Goal: Complete application form

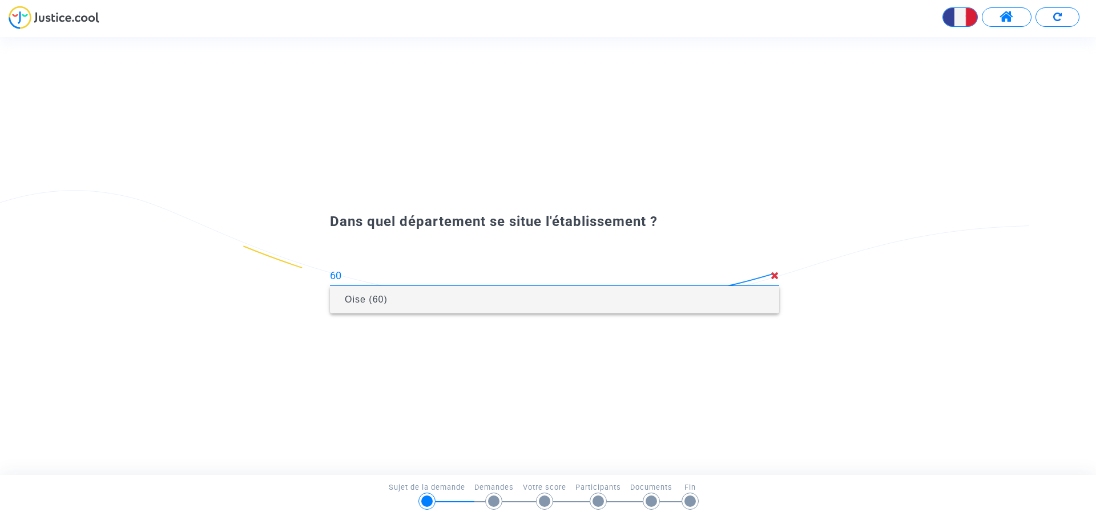
click at [464, 294] on span "Oise (60)" at bounding box center [554, 299] width 431 height 27
type input "Oise (60)"
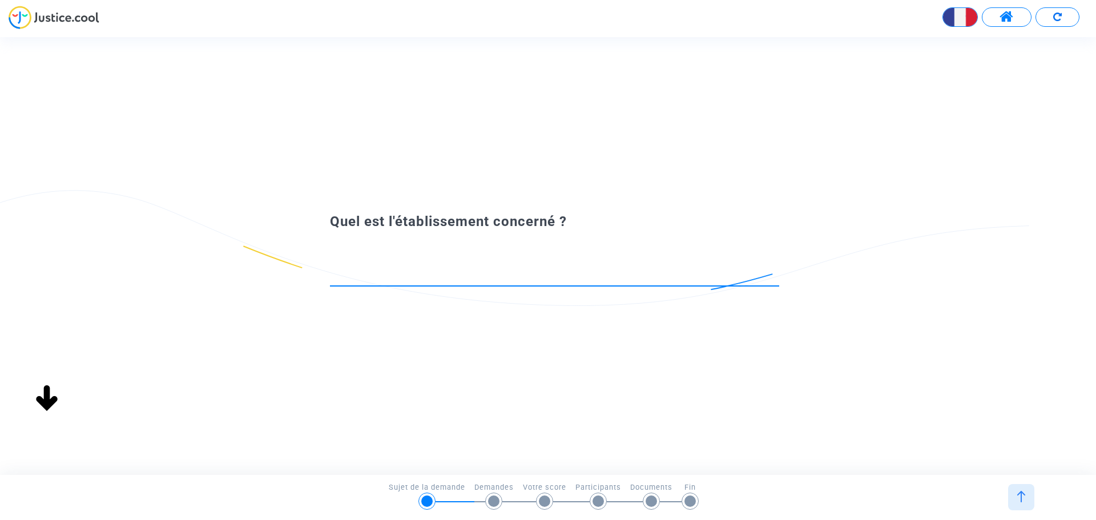
click at [415, 284] on div at bounding box center [554, 271] width 449 height 29
click at [416, 275] on input at bounding box center [554, 275] width 449 height 11
type input "Ecole Lamartine"
type input "E"
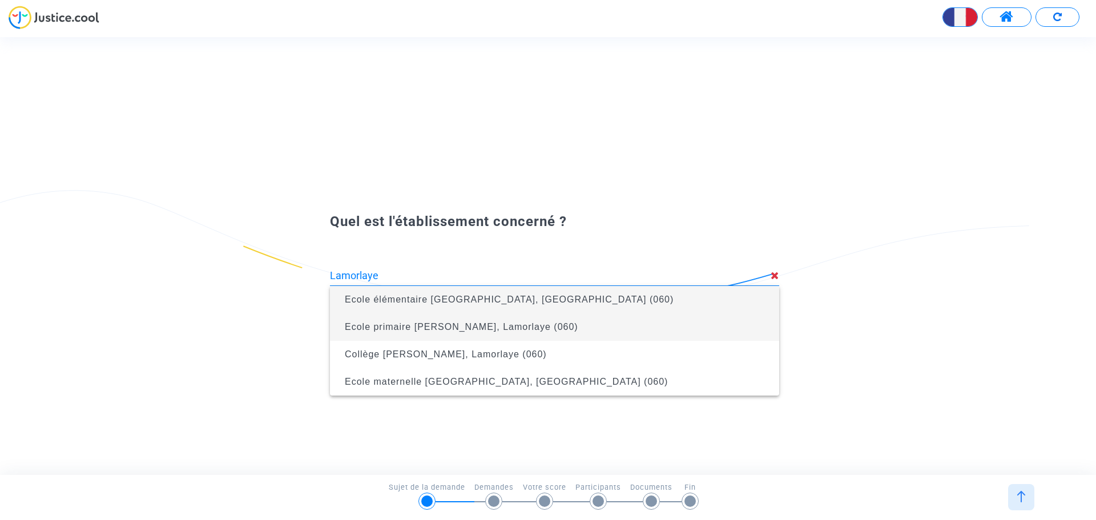
click at [528, 329] on span "Ecole primaire [PERSON_NAME], Lamorlaye (060)" at bounding box center [462, 327] width 234 height 10
type input "Ecole primaire [PERSON_NAME], Lamorlaye (060)"
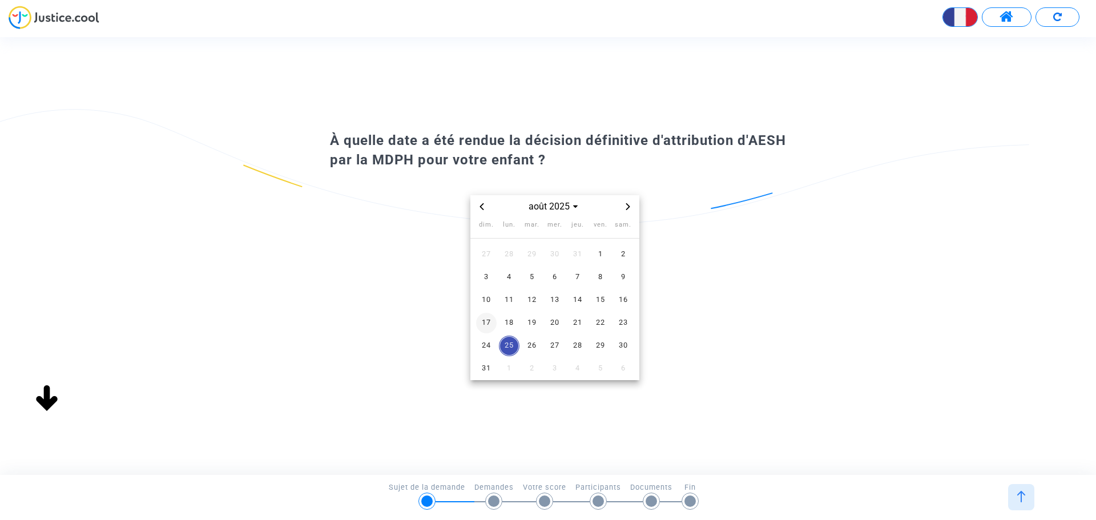
click at [491, 329] on span "17" at bounding box center [486, 323] width 21 height 21
type input "Ecole primaire [PERSON_NAME], Lamorlaye (060)"
click at [480, 199] on div "août 2025" at bounding box center [555, 206] width 169 height 23
click at [480, 205] on icon "Previous month" at bounding box center [482, 206] width 7 height 7
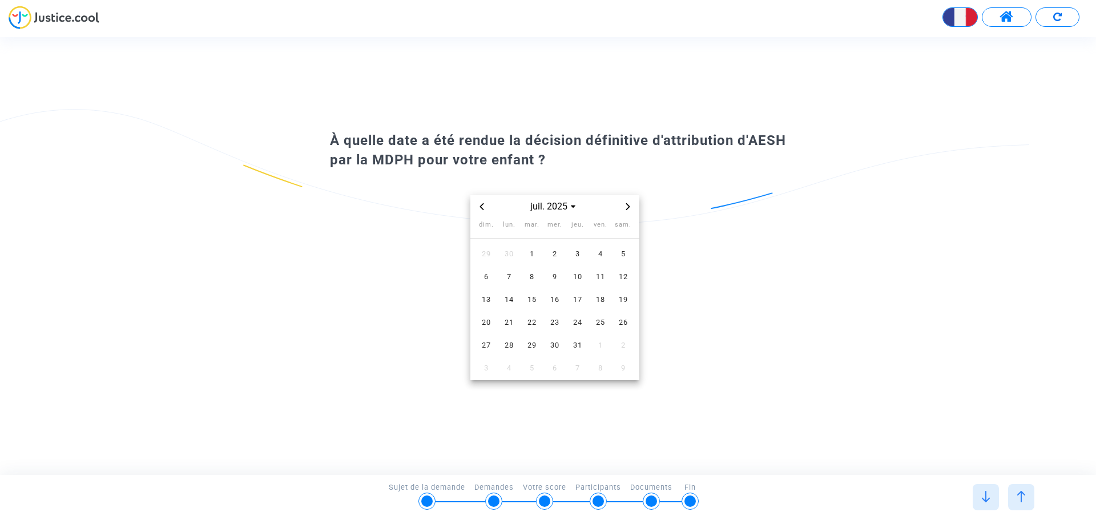
click at [480, 205] on icon "Previous month" at bounding box center [482, 206] width 7 height 7
click at [538, 296] on span "11" at bounding box center [532, 300] width 21 height 21
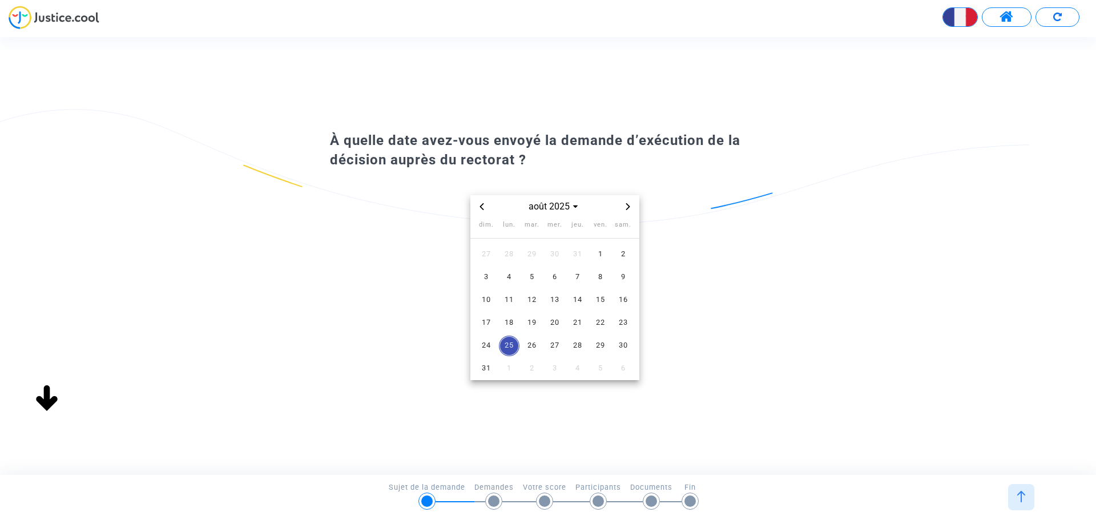
click at [485, 200] on span "Previous month" at bounding box center [482, 207] width 14 height 14
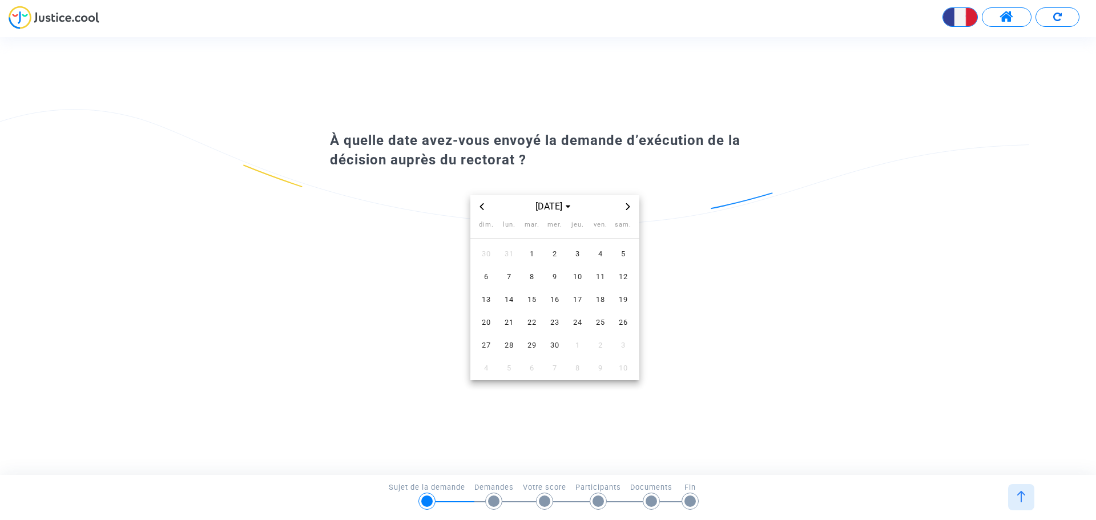
click at [485, 200] on span "Previous month" at bounding box center [482, 207] width 14 height 14
click at [527, 300] on span "17" at bounding box center [532, 300] width 21 height 21
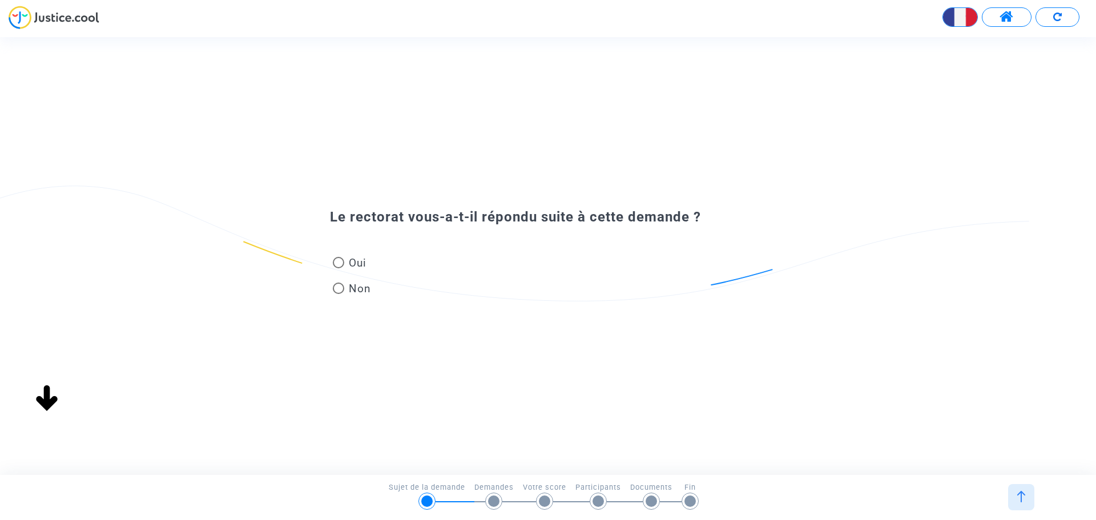
click at [337, 262] on span at bounding box center [338, 262] width 11 height 11
click at [338, 268] on input "Oui" at bounding box center [338, 268] width 1 height 1
radio input "true"
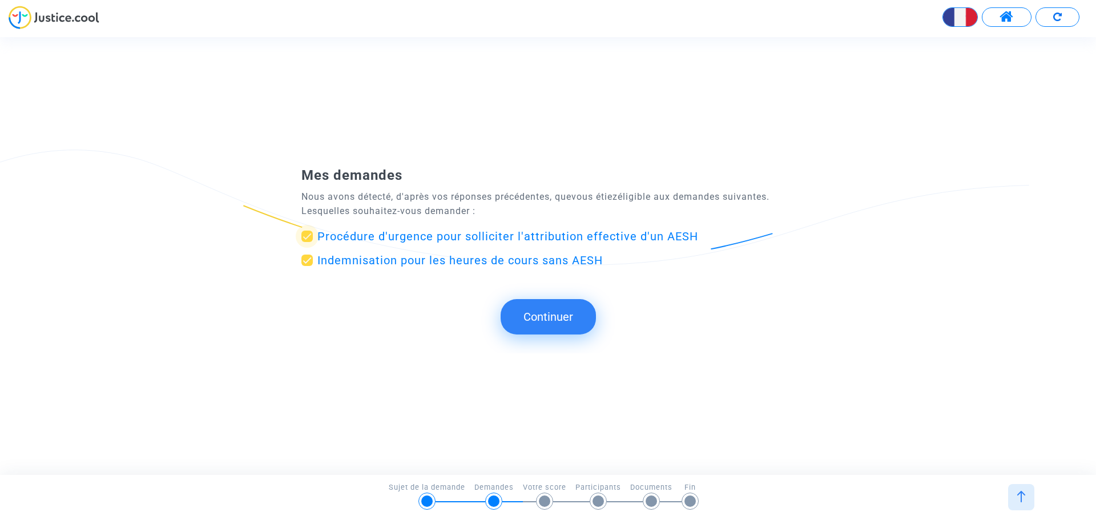
click at [425, 235] on span "Procédure d'urgence pour solliciter l'attribution effective d'un AESH" at bounding box center [507, 237] width 381 height 14
click at [307, 242] on input "Procédure d'urgence pour solliciter l'attribution effective d'un AESH" at bounding box center [307, 242] width 1 height 1
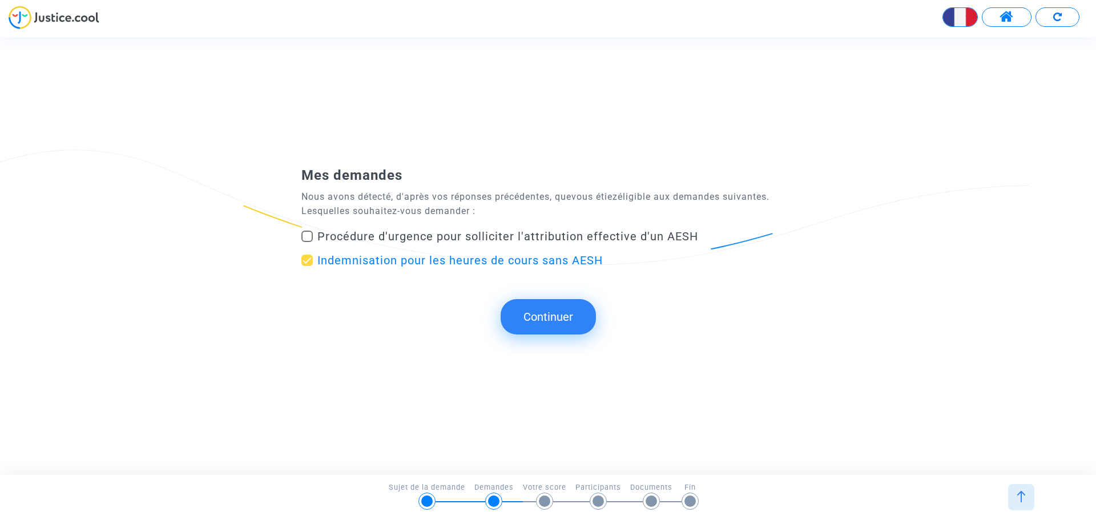
click at [396, 236] on span "Procédure d'urgence pour solliciter l'attribution effective d'un AESH" at bounding box center [507, 237] width 381 height 14
click at [307, 242] on input "Procédure d'urgence pour solliciter l'attribution effective d'un AESH" at bounding box center [307, 242] width 1 height 1
checkbox input "true"
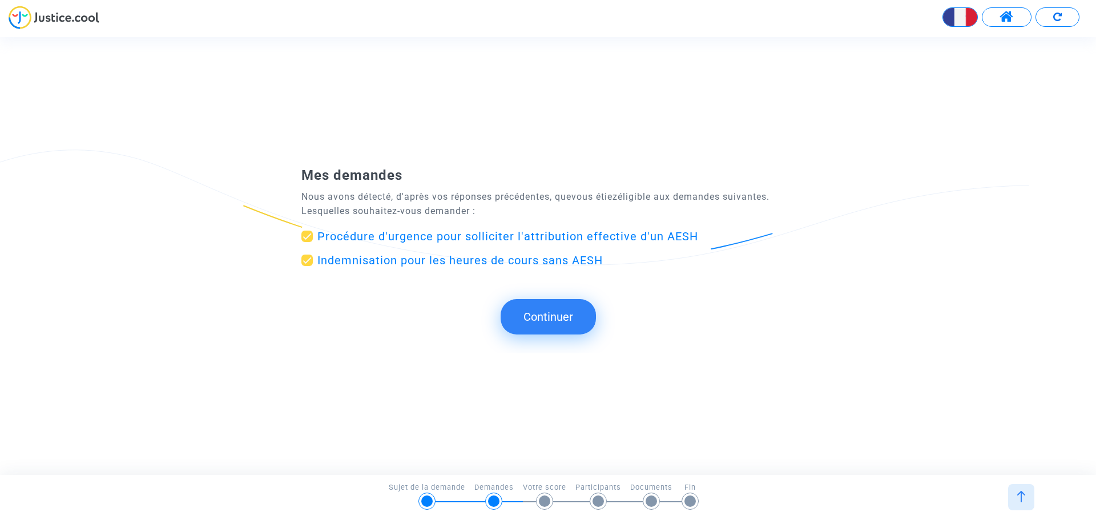
click at [541, 321] on button "Continuer" at bounding box center [548, 316] width 95 height 35
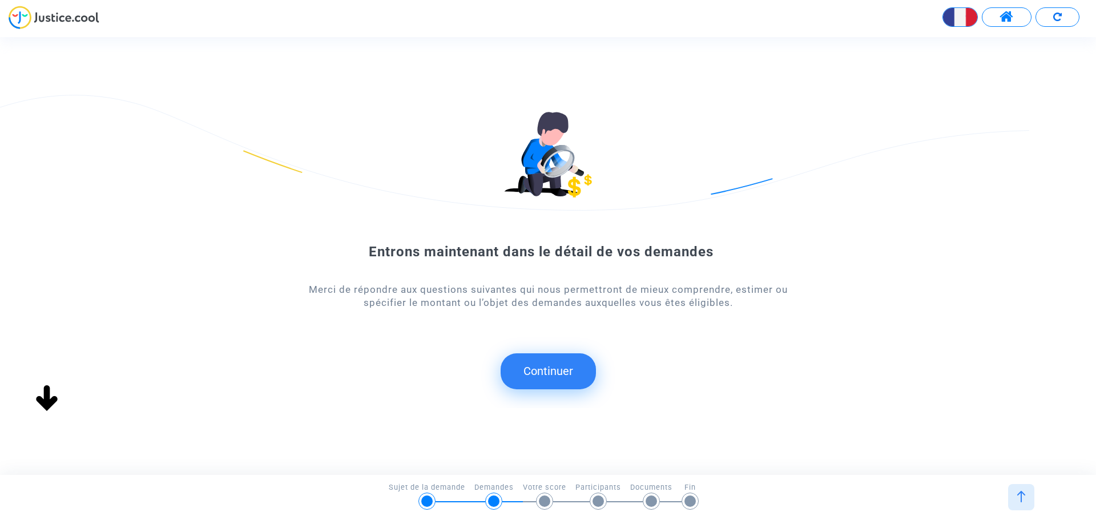
click at [547, 376] on button "Continuer" at bounding box center [548, 370] width 95 height 35
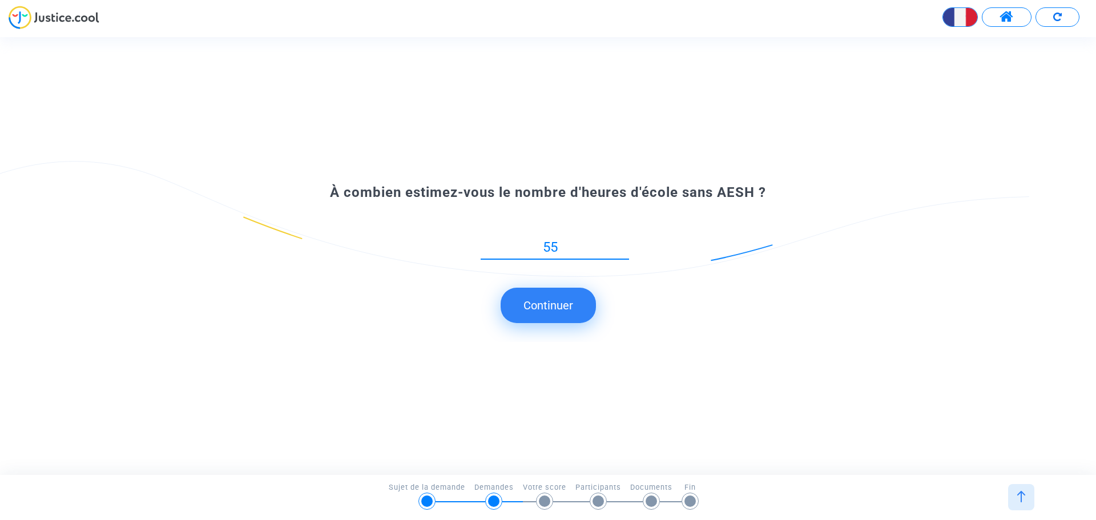
type input "55"
click at [592, 311] on button "Continuer" at bounding box center [548, 305] width 95 height 35
click at [568, 304] on button "Continuer" at bounding box center [548, 305] width 95 height 35
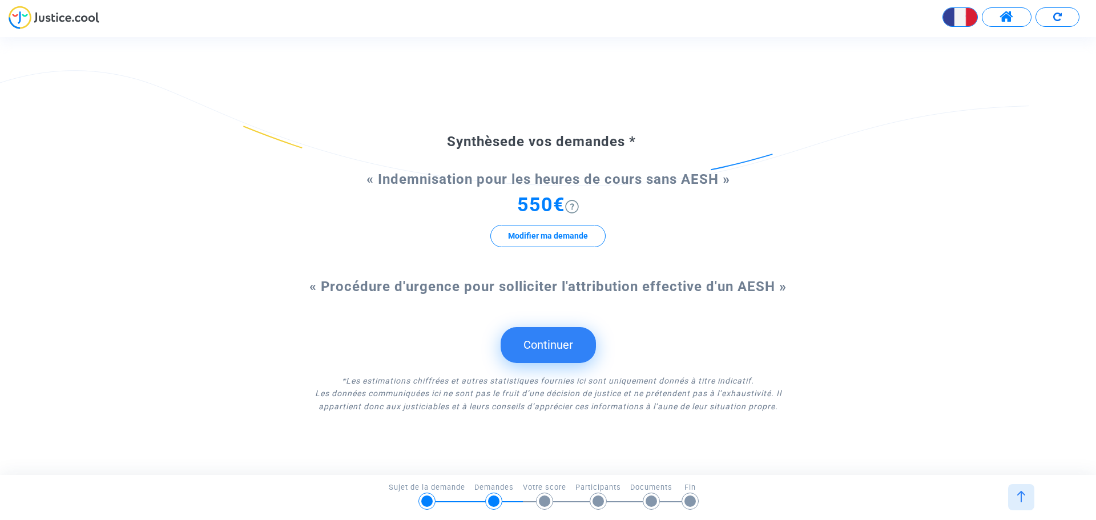
click at [566, 348] on button "Continuer" at bounding box center [548, 344] width 95 height 35
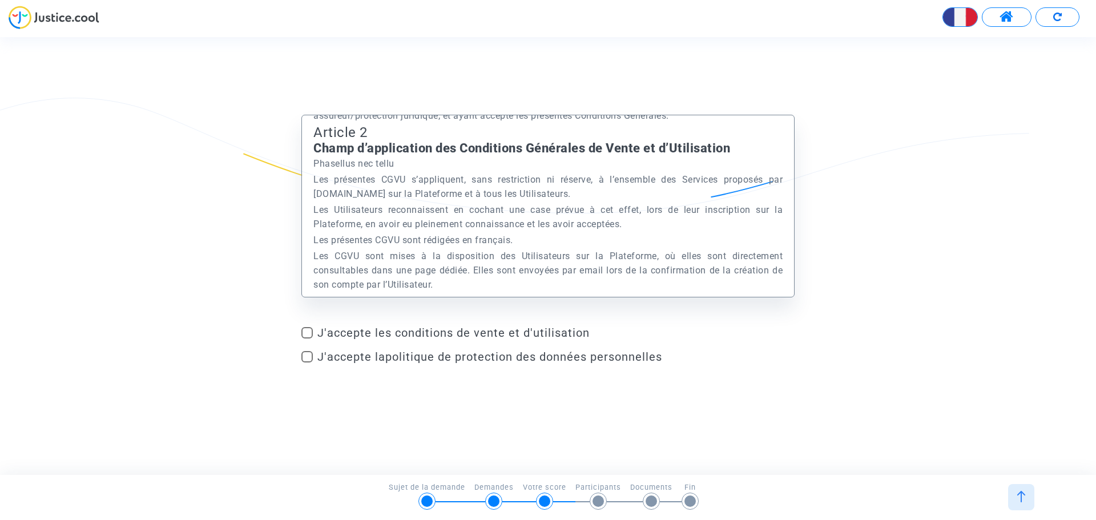
scroll to position [914, 0]
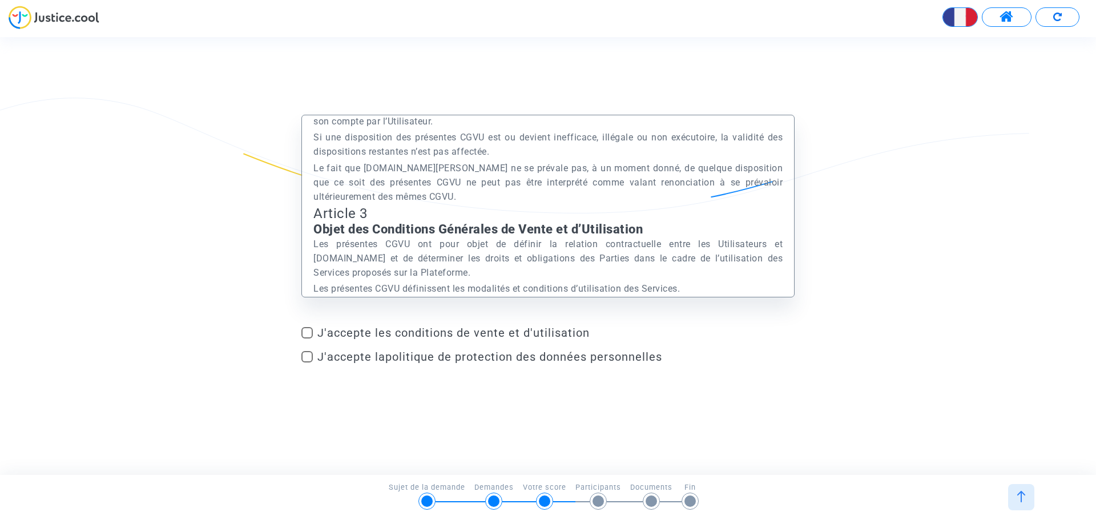
click at [534, 337] on span "J'accepte les conditions de vente et d'utilisation" at bounding box center [555, 333] width 477 height 14
click at [307, 339] on input "J'accepte les conditions de vente et d'utilisation" at bounding box center [307, 339] width 1 height 1
checkbox input "true"
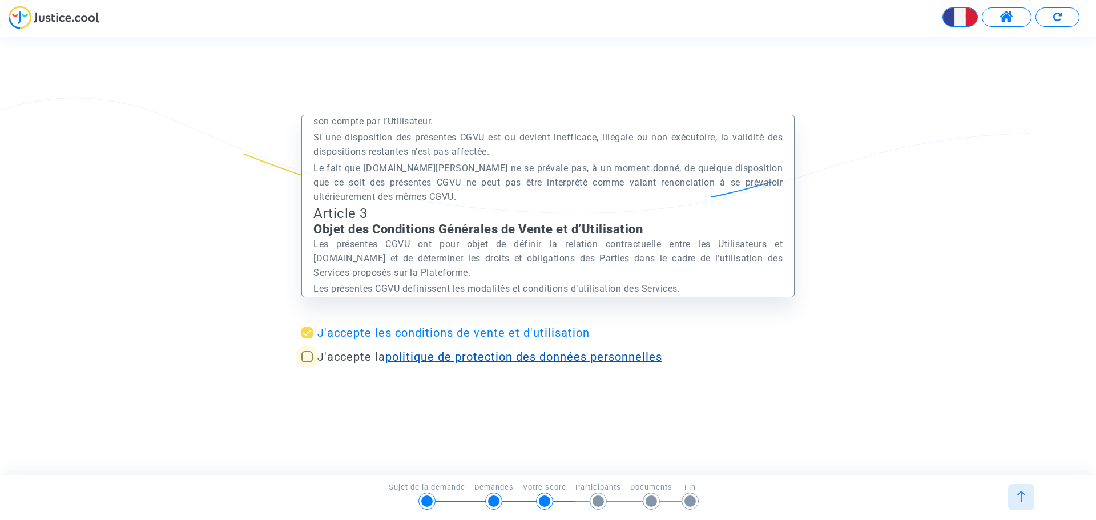
click at [529, 359] on link "politique de protection des données personnelles" at bounding box center [523, 357] width 277 height 14
click at [345, 357] on span "J'accepte la politique de protection des données personnelles" at bounding box center [489, 357] width 345 height 14
click at [307, 363] on input "J'accepte la politique de protection des données personnelles" at bounding box center [307, 363] width 1 height 1
checkbox input "true"
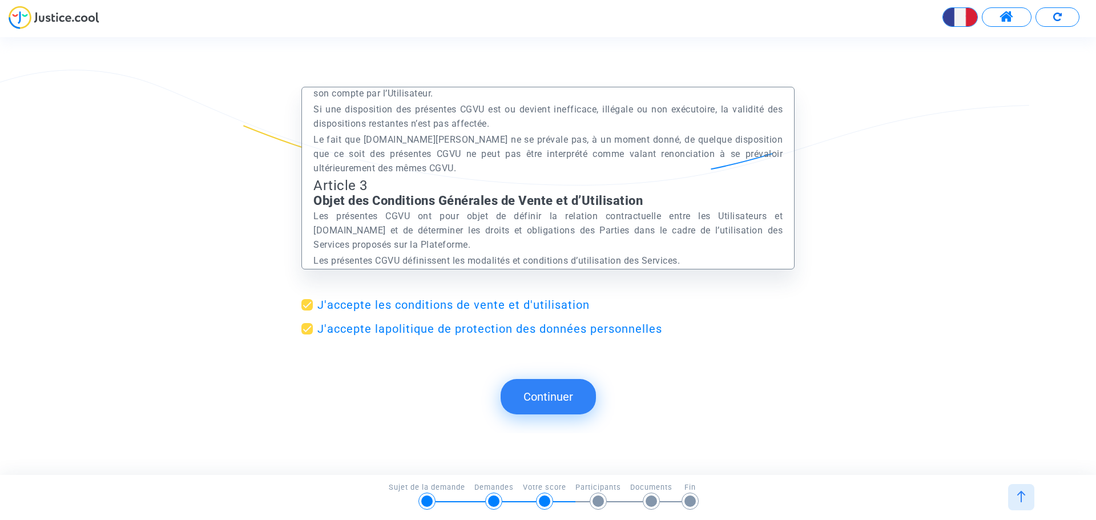
click at [532, 387] on button "Continuer" at bounding box center [548, 396] width 95 height 35
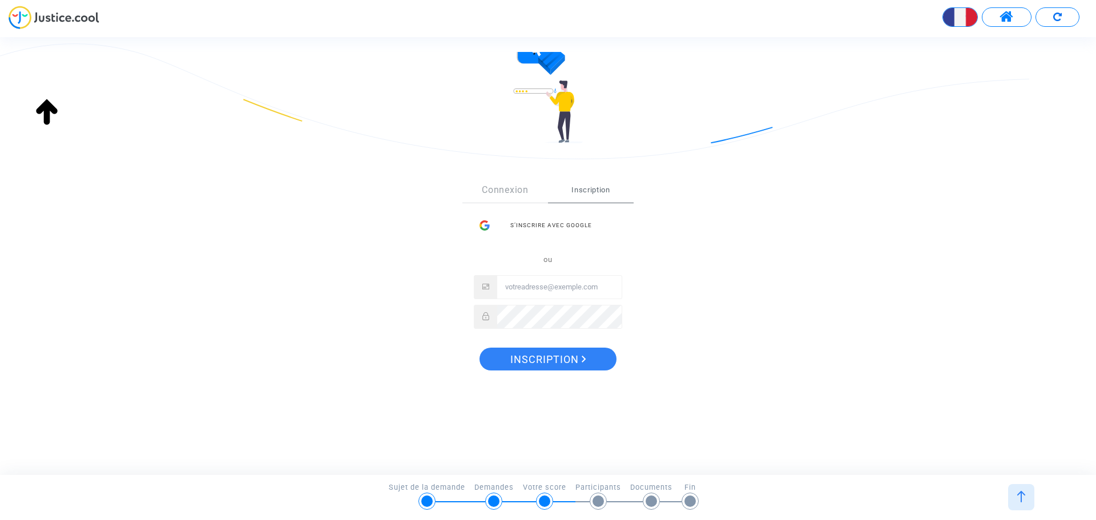
scroll to position [70, 0]
